Goal: Transaction & Acquisition: Subscribe to service/newsletter

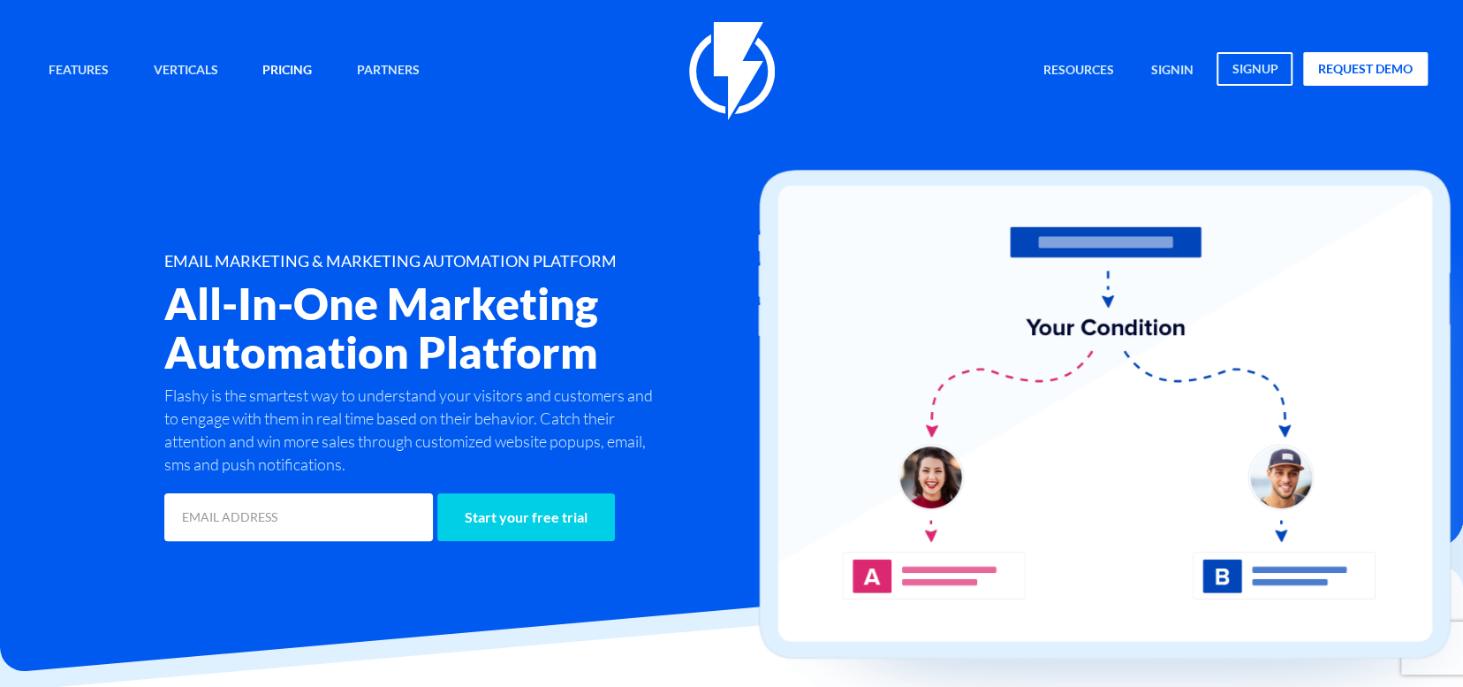
drag, startPoint x: 262, startPoint y: 66, endPoint x: 271, endPoint y: 74, distance: 12.6
click at [262, 66] on link "Pricing" at bounding box center [287, 71] width 76 height 38
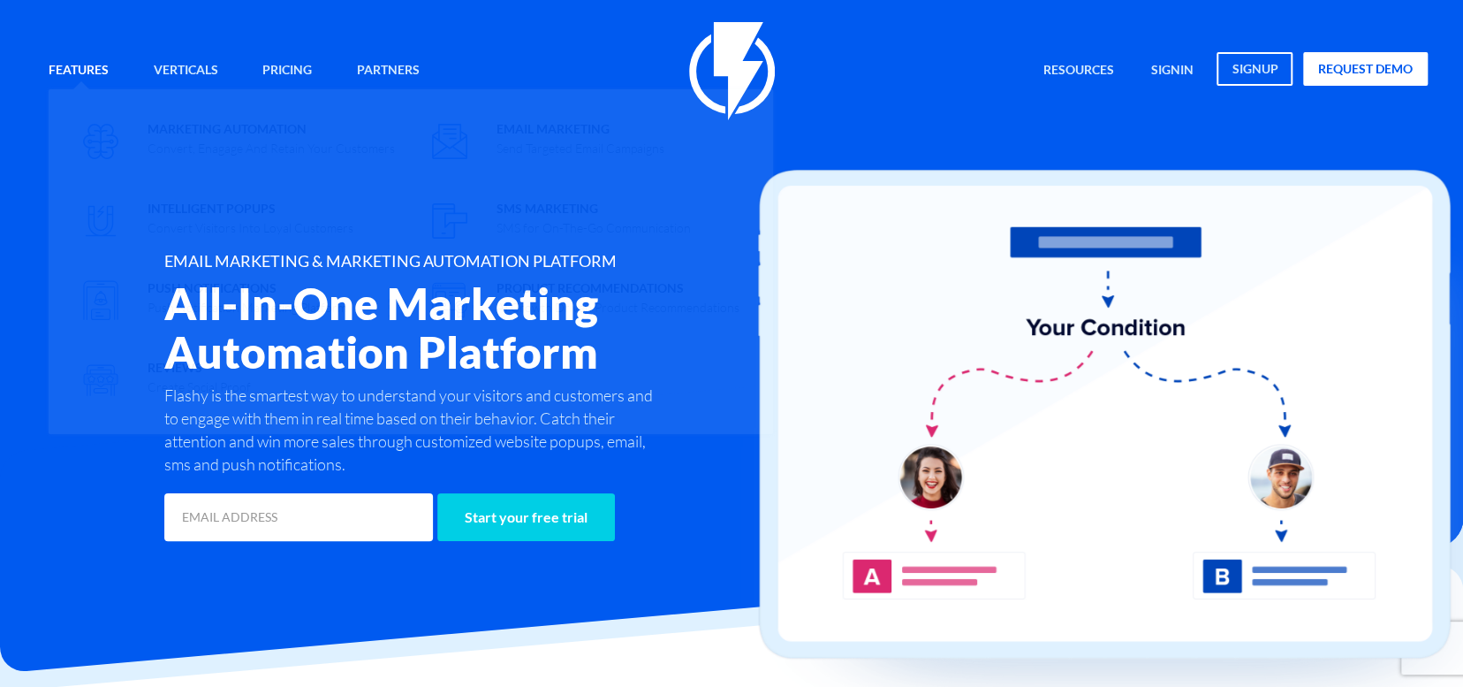
click at [91, 64] on link "Features" at bounding box center [78, 71] width 87 height 38
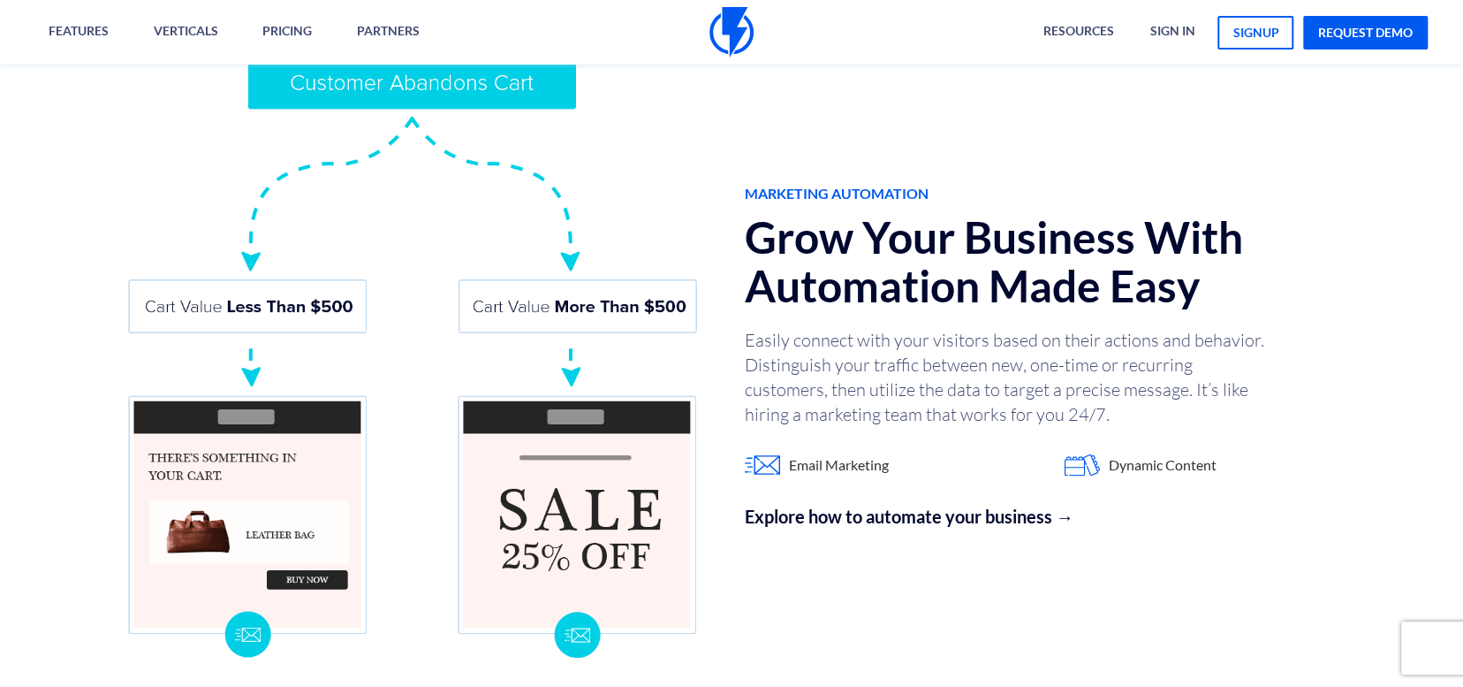
scroll to position [1472, 0]
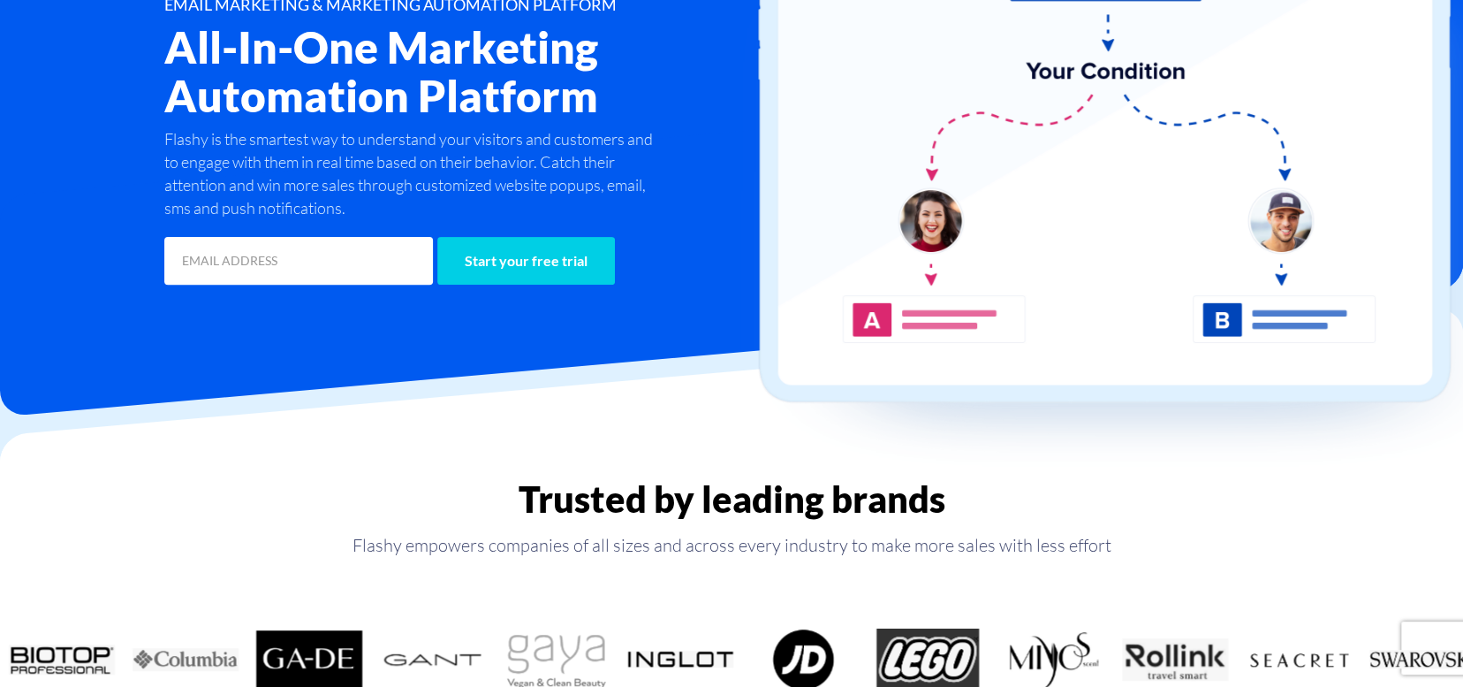
scroll to position [294, 0]
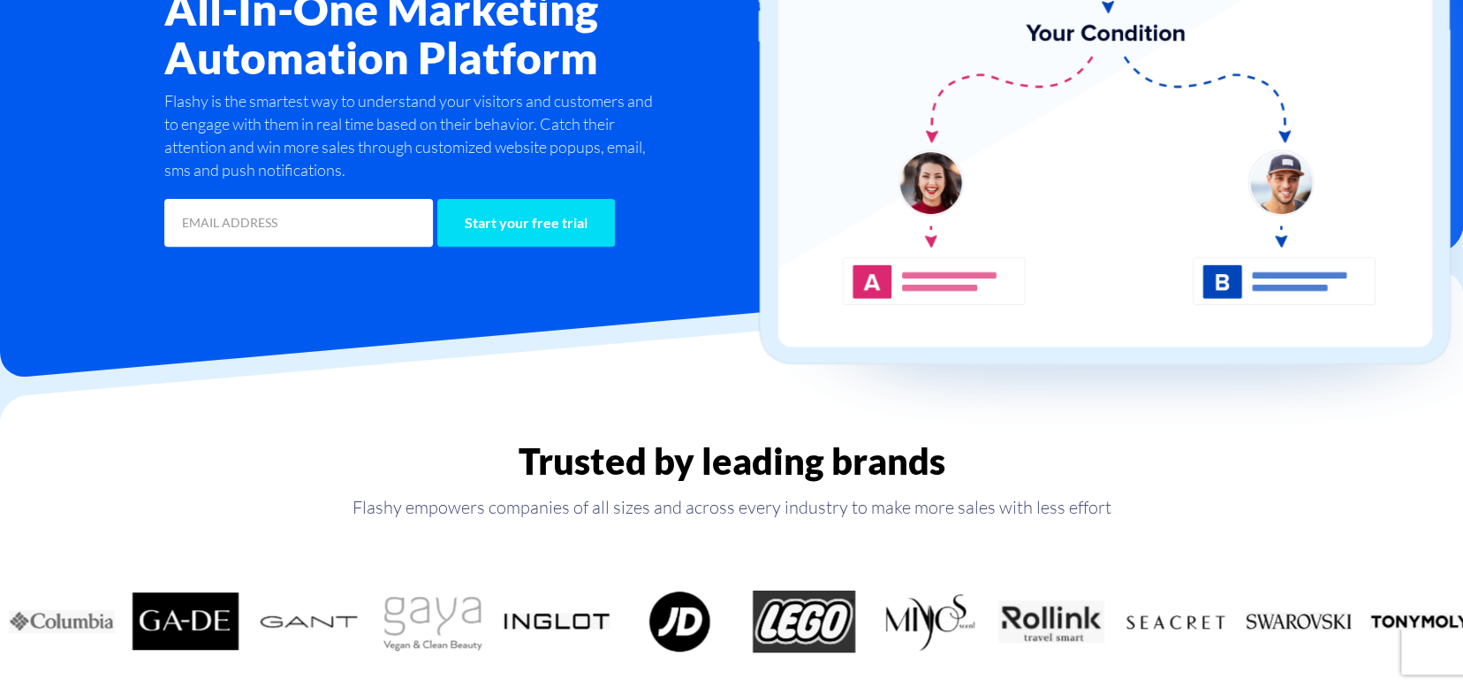
click at [505, 223] on input "Start your free trial" at bounding box center [526, 223] width 178 height 48
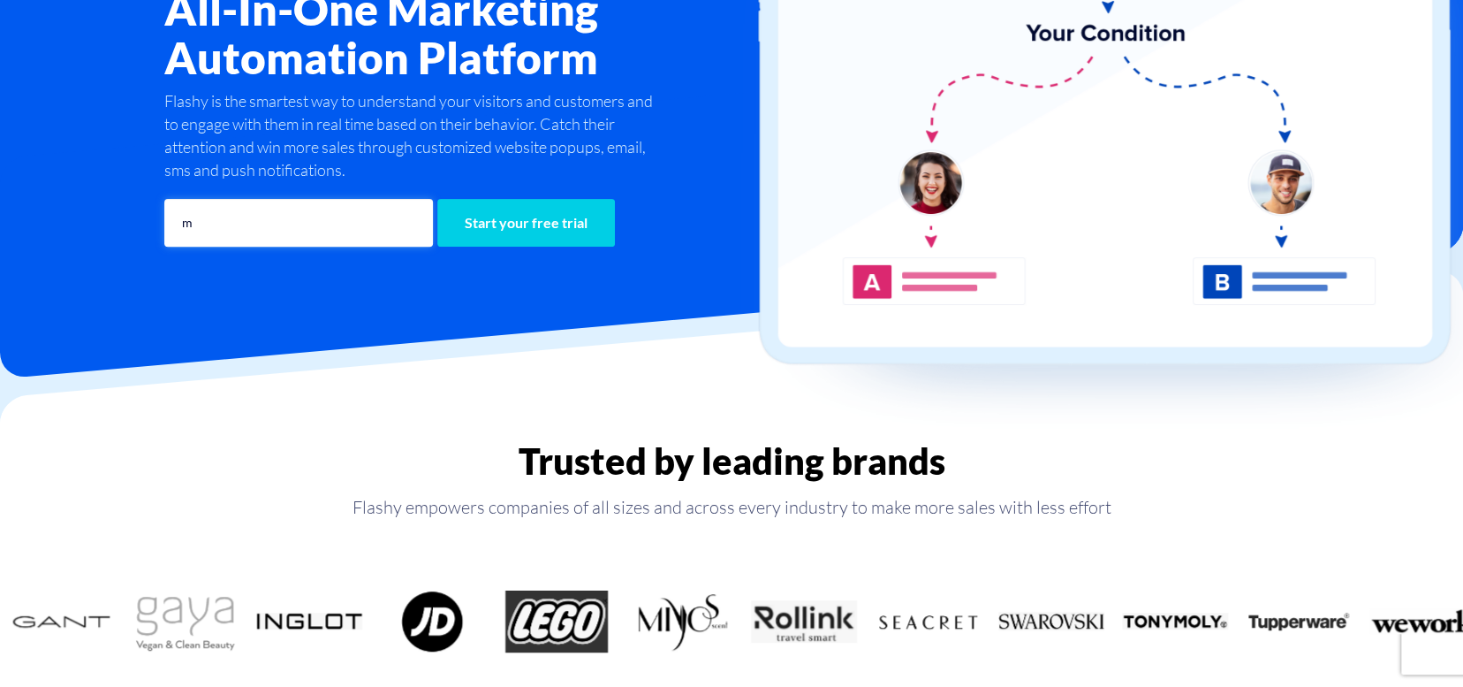
type input "meltis4u@gmail.com"
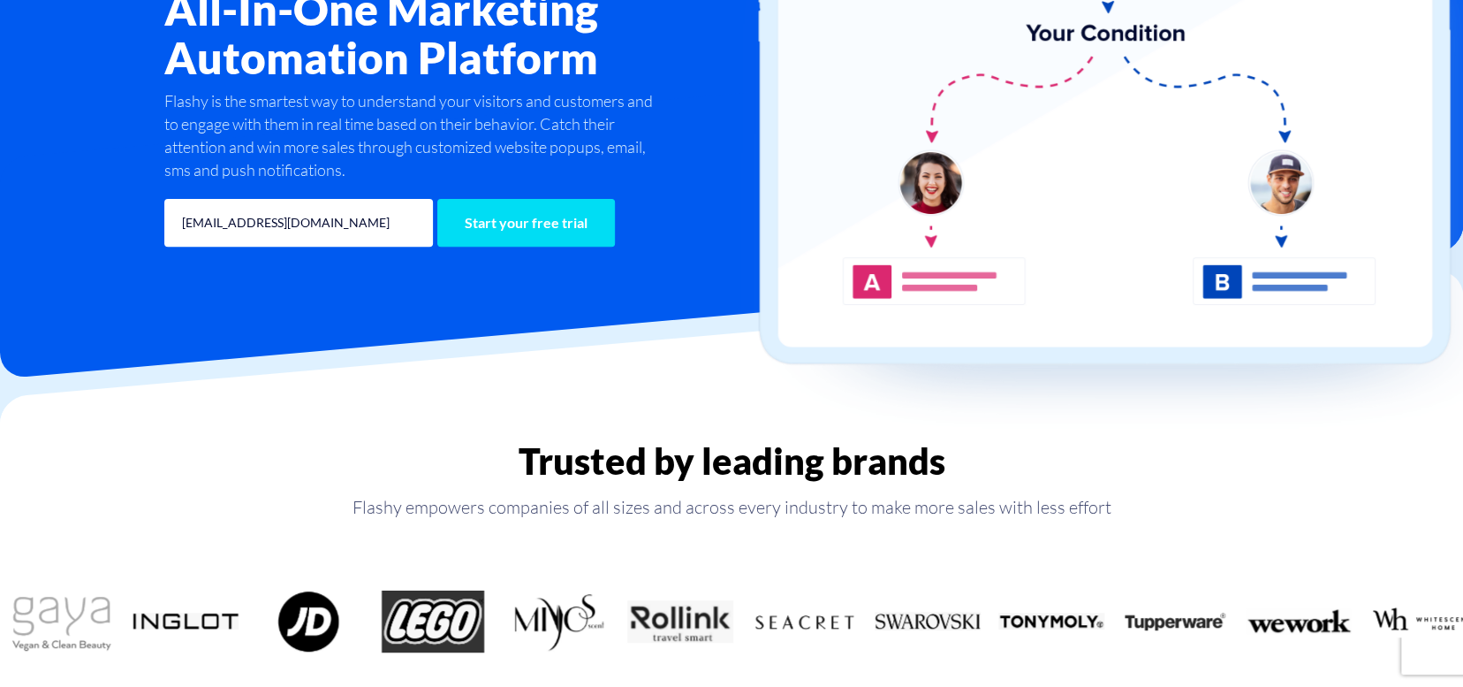
click at [490, 228] on input "Start your free trial" at bounding box center [526, 223] width 178 height 48
